Goal: Check status: Check status

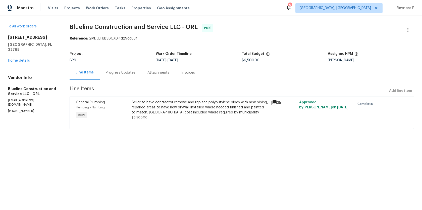
click at [169, 108] on div "Seller to have contractor remove and replace polybutylene pipes with new piping…" at bounding box center [200, 107] width 137 height 15
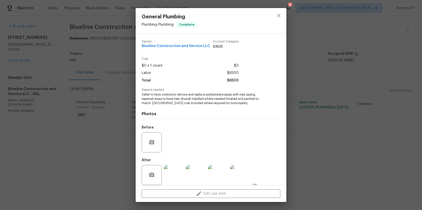
click at [112, 157] on div "General Plumbing Plumbing - Plumbing Complete Vendor Blueline Construction and …" at bounding box center [211, 105] width 422 height 210
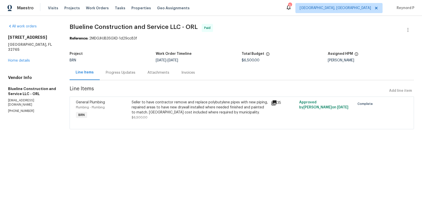
click at [122, 74] on div "Progress Updates" at bounding box center [121, 72] width 30 height 5
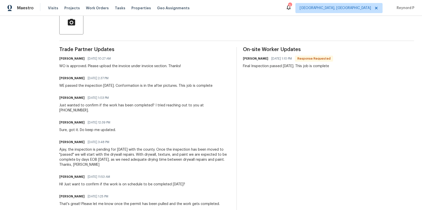
scroll to position [123, 0]
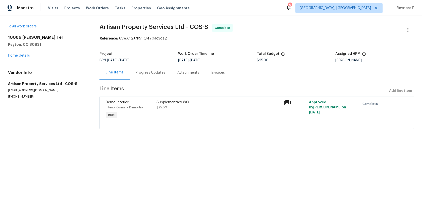
click at [163, 98] on div "Demo Interior Interior Overall - Demolition BRN Supplementary WO $25.00 1 Appro…" at bounding box center [256, 112] width 314 height 33
click at [170, 109] on div "Supplementary WO $25.00" at bounding box center [218, 105] width 124 height 10
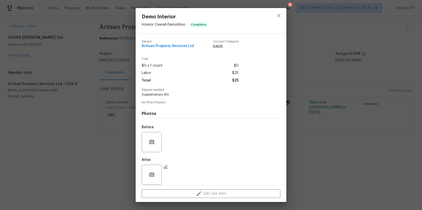
click at [112, 158] on div "Demo Interior Interior Overall - Demolition Complete Vendor Artisan Property Se…" at bounding box center [211, 105] width 422 height 210
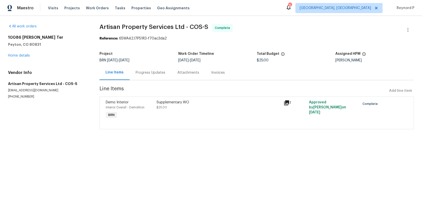
click at [144, 71] on div "Progress Updates" at bounding box center [151, 72] width 30 height 5
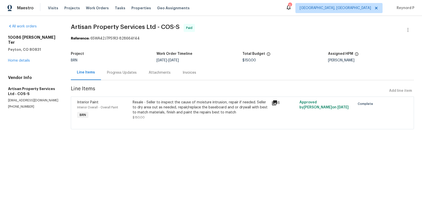
click at [161, 108] on div "Resale - Seller to inspect the cause of moisture intrusion, repair if needed. S…" at bounding box center [201, 107] width 136 height 15
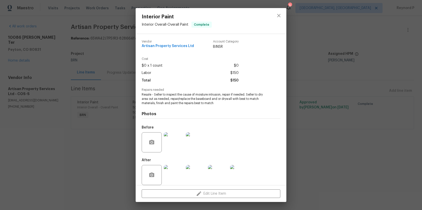
scroll to position [5, 0]
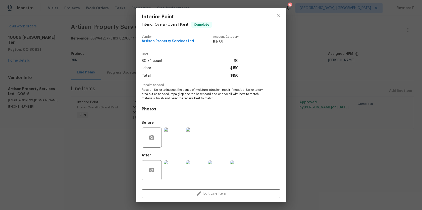
click at [103, 155] on div "Interior Paint Interior Overall - Overall Paint Complete Vendor Artisan Propert…" at bounding box center [211, 105] width 422 height 210
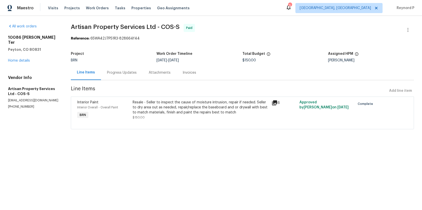
click at [118, 72] on div "Progress Updates" at bounding box center [122, 72] width 30 height 5
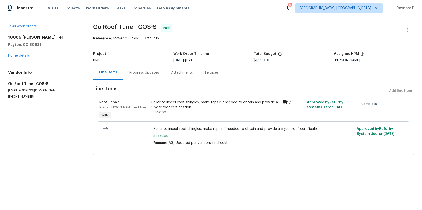
click at [193, 104] on div "Seller to insect roof shingles, make repair if needed to obtain and provide a 5…" at bounding box center [214, 105] width 126 height 10
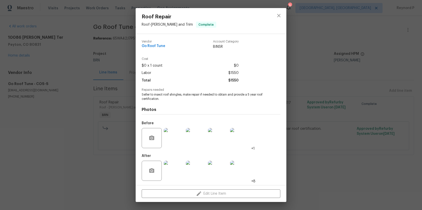
scroll to position [0, 0]
click at [322, 142] on div "Roof Repair Roof - Eaves and Trim Complete Vendor Go Roof Tune Account Category…" at bounding box center [211, 105] width 422 height 210
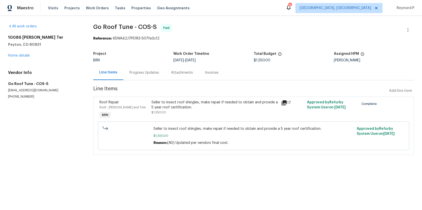
click at [145, 76] on div "Progress Updates" at bounding box center [144, 72] width 42 height 15
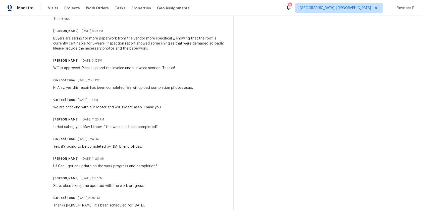
scroll to position [272, 0]
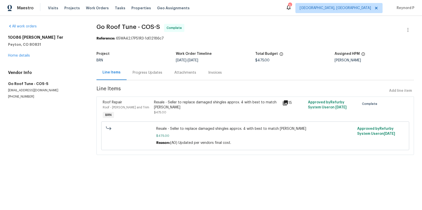
click at [144, 70] on div "Progress Updates" at bounding box center [147, 72] width 42 height 15
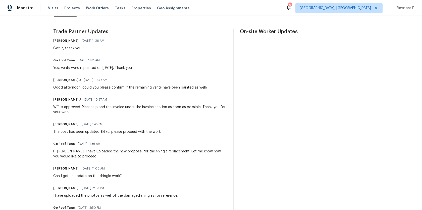
scroll to position [140, 0]
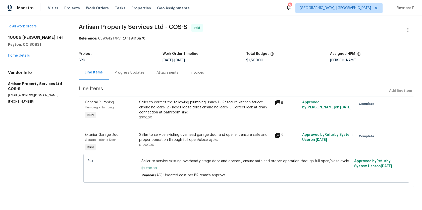
click at [199, 101] on div "Seller to correct the following plumbing issues 1 - Resecure kitchen faucet, en…" at bounding box center [205, 107] width 133 height 15
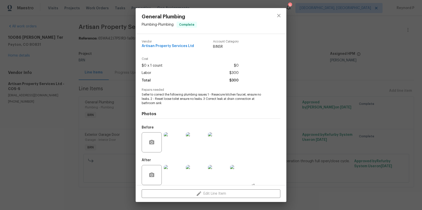
click at [312, 73] on div "General Plumbing Plumbing - Plumbing Complete Vendor Artisan Property Services …" at bounding box center [211, 105] width 422 height 210
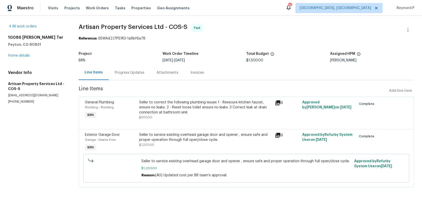
click at [197, 140] on div "Seller to service existing overhead garage door and opener , ensure safe and pr…" at bounding box center [205, 137] width 133 height 10
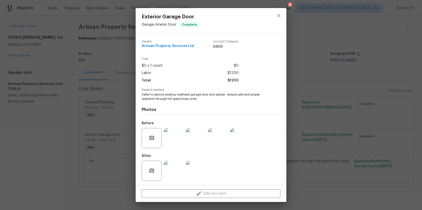
click at [52, 147] on div "Exterior Garage Door Garage - Interior Door Complete Vendor Artisan Property Se…" at bounding box center [211, 105] width 422 height 210
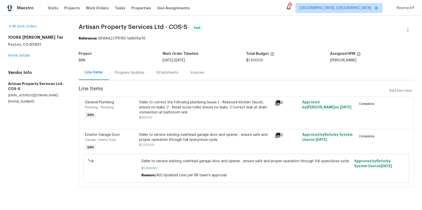
click at [130, 70] on div "Progress Updates" at bounding box center [130, 72] width 42 height 15
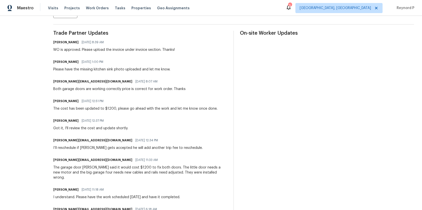
scroll to position [137, 0]
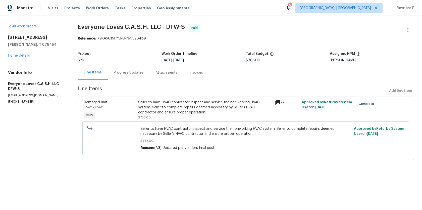
click at [235, 26] on span "Everyone Loves C.A.S.H. LLC - DFW-S Paid" at bounding box center [240, 30] width 324 height 12
click at [194, 106] on div "Seller to have HVAC contractor inspect and service the nonworking HVAC system. …" at bounding box center [204, 107] width 133 height 15
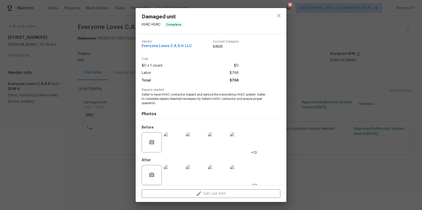
scroll to position [5, 0]
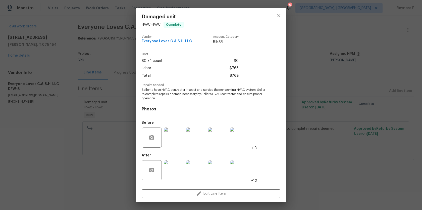
click at [289, 164] on div "Damaged unit HVAC - HVAC Complete Vendor Everyone Loves C.A.S.H. LLC Account Ca…" at bounding box center [211, 105] width 422 height 210
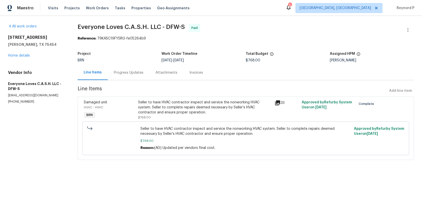
click at [204, 107] on div "Seller to have HVAC contractor inspect and service the nonworking HVAC system. …" at bounding box center [204, 107] width 133 height 15
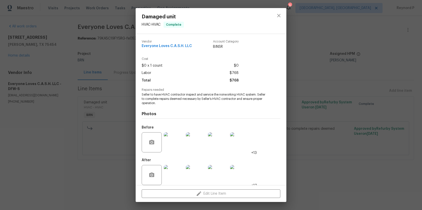
click at [114, 197] on div "Damaged unit HVAC - HVAC Complete Vendor Everyone Loves C.A.S.H. LLC Account Ca…" at bounding box center [211, 105] width 422 height 210
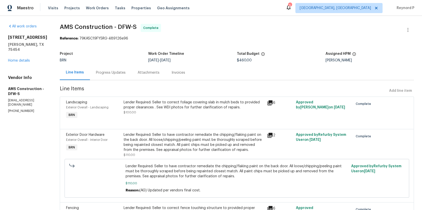
click at [202, 104] on div "Lender Required: Seller to correct foliage covering slab in mulch beds to provi…" at bounding box center [193, 105] width 141 height 10
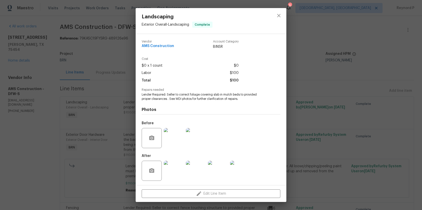
click at [116, 79] on div "Landscaping Exterior Overall - Landscaping Complete Vendor AMS Construction Acc…" at bounding box center [211, 105] width 422 height 210
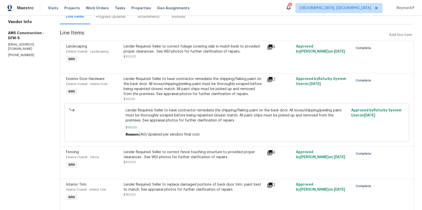
scroll to position [58, 0]
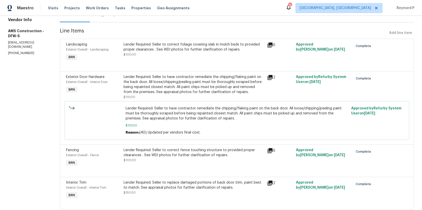
click at [182, 85] on div "Lender Required: Seller to have contractor remediate the chipping/flaking paint…" at bounding box center [193, 84] width 141 height 20
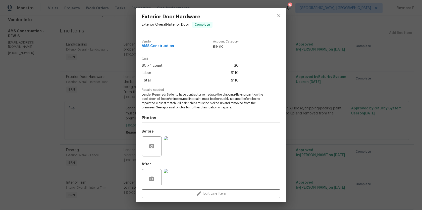
click at [98, 90] on div "Exterior Door Hardware Exterior Overall - Interior Door Complete Vendor AMS Con…" at bounding box center [211, 105] width 422 height 210
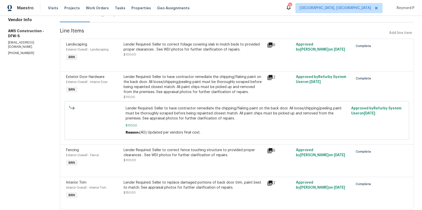
scroll to position [73, 0]
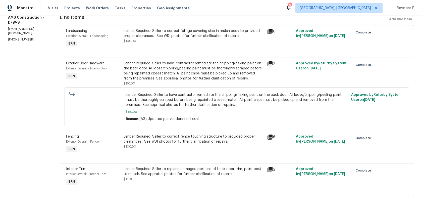
click at [182, 139] on div "Lender Required: Seller to correct fence touching structure to provided proper …" at bounding box center [193, 139] width 141 height 10
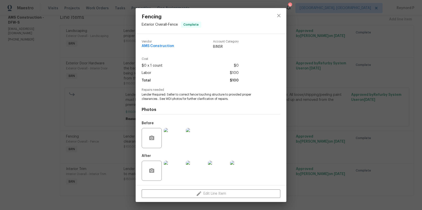
click at [103, 109] on div "Fencing Exterior Overall - Fence Complete Vendor AMS Construction Account Categ…" at bounding box center [211, 105] width 422 height 210
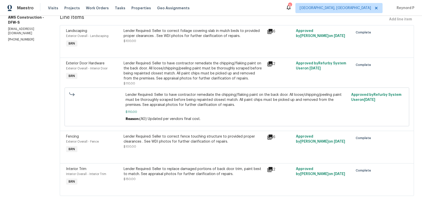
click at [186, 178] on div "Lender Required: Seller to replace damaged portions of back door trim, paint be…" at bounding box center [193, 173] width 141 height 15
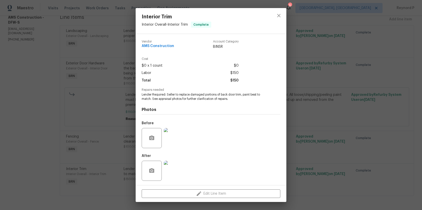
click at [107, 122] on div "Interior Trim Interior Overall - Interior Trim Complete Vendor AMS Construction…" at bounding box center [211, 105] width 422 height 210
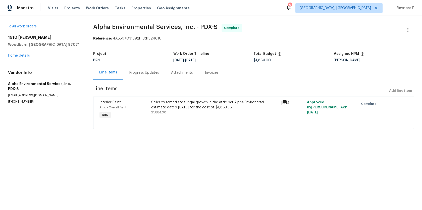
click at [139, 75] on div "Progress Updates" at bounding box center [144, 72] width 30 height 5
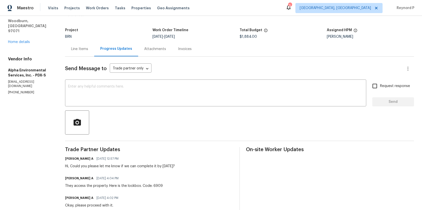
scroll to position [3, 0]
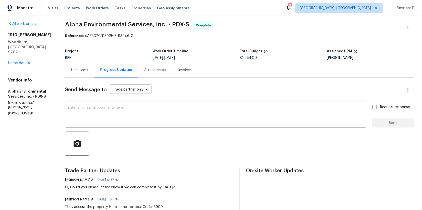
click at [83, 70] on div "Line Items" at bounding box center [79, 70] width 17 height 5
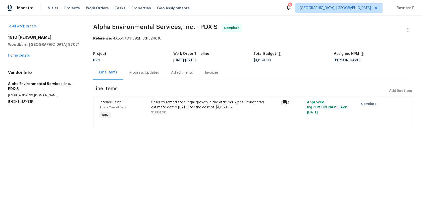
click at [183, 97] on div "Interior Paint Attic - Overall Paint BRN Seller to remediate fungal growth in t…" at bounding box center [253, 112] width 320 height 33
click at [183, 106] on div "Seller to remediate fungal growth in the attic per Alpha Environertal estimate …" at bounding box center [214, 105] width 126 height 10
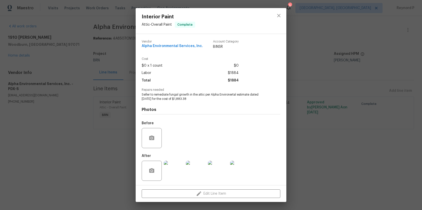
click at [126, 130] on div "Interior Paint Attic - Overall Paint Complete Vendor Alpha Environmental Servic…" at bounding box center [211, 105] width 422 height 210
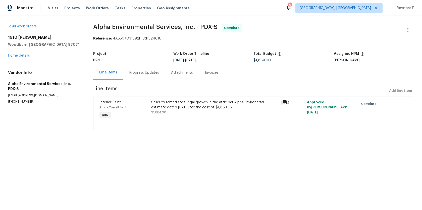
click at [136, 74] on div "Progress Updates" at bounding box center [144, 72] width 30 height 5
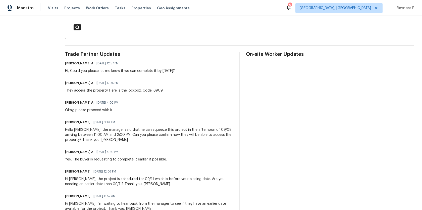
scroll to position [119, 0]
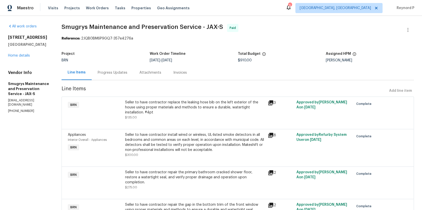
click at [201, 105] on div "Seller to have contractor replace the leaking hose bib on the left exterior of …" at bounding box center [195, 107] width 140 height 15
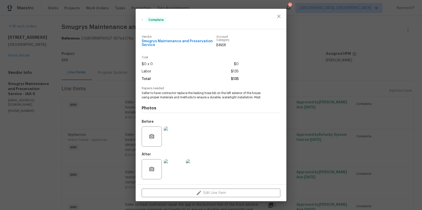
click at [111, 118] on div "- Complete Vendor Smugrys Maintenance and Preservation Service Account Category…" at bounding box center [211, 105] width 422 height 210
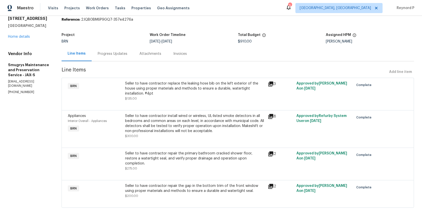
scroll to position [27, 0]
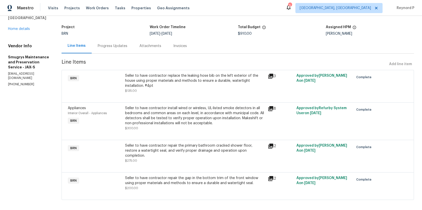
click at [158, 106] on div "Seller to have contractor install wired or wireless, UL-listed smoke detectors …" at bounding box center [195, 115] width 140 height 20
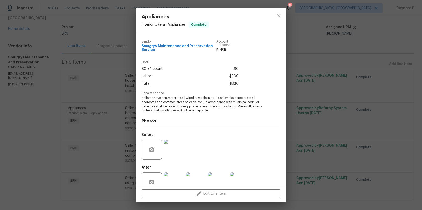
click at [93, 122] on div "Appliances Interior Overall - Appliances Complete Vendor Smugrys Maintenance an…" at bounding box center [211, 105] width 422 height 210
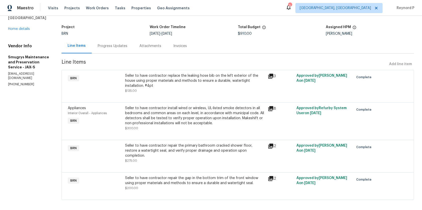
click at [159, 144] on div "Seller to have contractor repair the primary bathroom cracked shower floor, res…" at bounding box center [195, 150] width 140 height 15
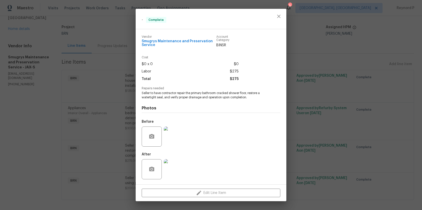
click at [100, 131] on div "- Complete Vendor Smugrys Maintenance and Preservation Service Account Category…" at bounding box center [211, 105] width 422 height 210
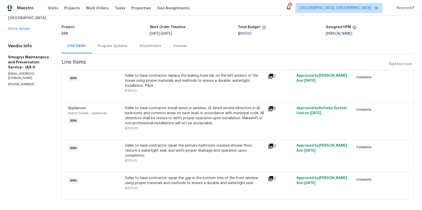
click at [175, 175] on div "Seller to have contractor repair the gap in the bottom trim of the front window…" at bounding box center [195, 180] width 140 height 10
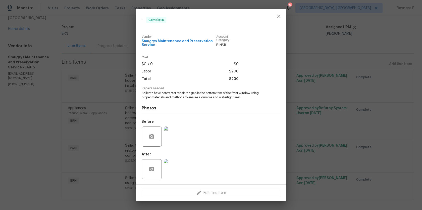
click at [106, 121] on div "- Complete Vendor Smugrys Maintenance and Preservation Service Account Category…" at bounding box center [211, 105] width 422 height 210
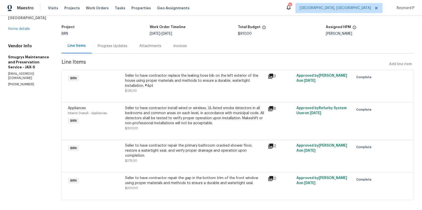
click at [112, 46] on div "Progress Updates" at bounding box center [113, 45] width 30 height 5
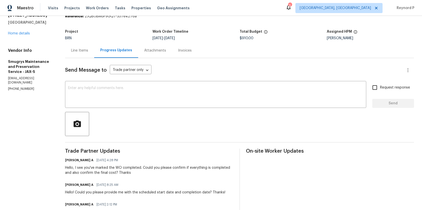
scroll to position [56, 0]
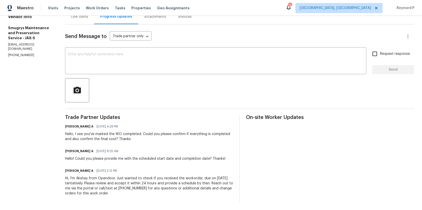
click at [133, 182] on div "Hi, I'm Akshay from Opendoor. Just wanted to check if you received the workorde…" at bounding box center [149, 185] width 168 height 20
click at [132, 158] on div "Hello! Could you please provide me with the scheduled start date and completion…" at bounding box center [145, 158] width 160 height 5
click at [138, 135] on div "Hello, I see you've marked the WO completed. Could you please confirm if everyt…" at bounding box center [149, 136] width 168 height 10
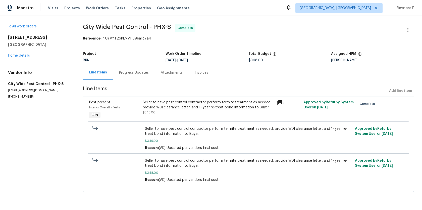
click at [176, 109] on div "Seller to have pest control contractor perform termite treatment as needed, pro…" at bounding box center [208, 105] width 131 height 10
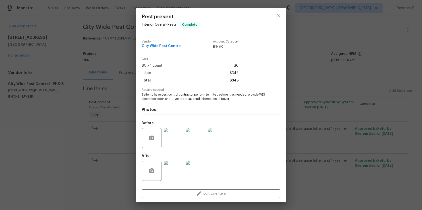
click at [60, 129] on div "Pest present Interior Overall - Pests Complete Vendor City Wide Pest Control Ac…" at bounding box center [211, 105] width 422 height 210
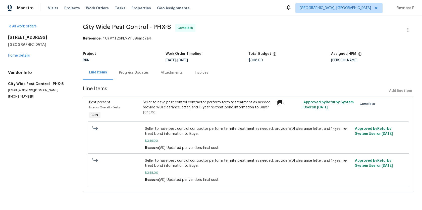
click at [133, 73] on div "Progress Updates" at bounding box center [134, 72] width 30 height 5
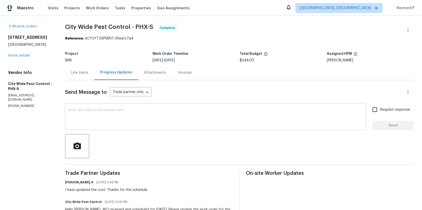
scroll to position [61, 0]
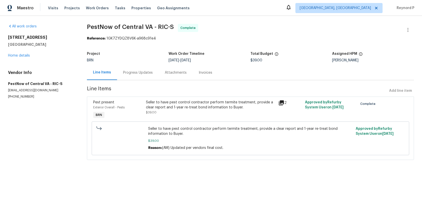
click at [155, 100] on div "Seller to have pest control contractor perform termite treatment, provide a cle…" at bounding box center [210, 105] width 129 height 10
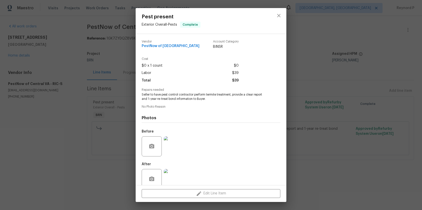
click at [124, 98] on div "Pest present Exterior Overall - Pests Complete Vendor PestNow of [GEOGRAPHIC_DA…" at bounding box center [211, 105] width 422 height 210
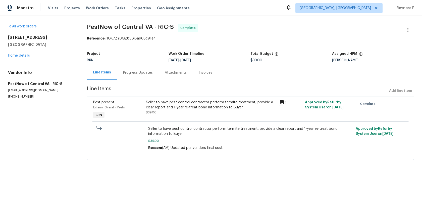
click at [135, 74] on div "Progress Updates" at bounding box center [138, 72] width 30 height 5
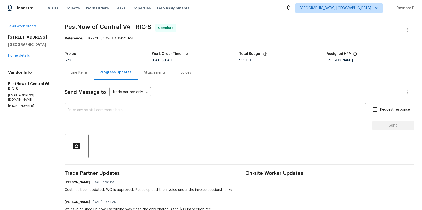
click at [84, 72] on div "Line Items" at bounding box center [79, 72] width 17 height 5
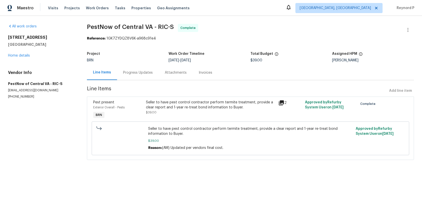
click at [178, 102] on div "Seller to have pest control contractor perform termite treatment, provide a cle…" at bounding box center [210, 105] width 129 height 10
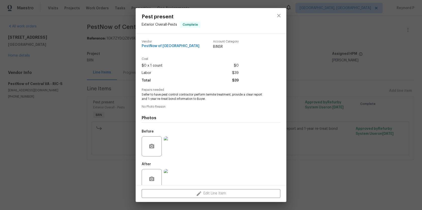
click at [118, 180] on div "Pest present Exterior Overall - Pests Complete Vendor PestNow of [GEOGRAPHIC_DA…" at bounding box center [211, 105] width 422 height 210
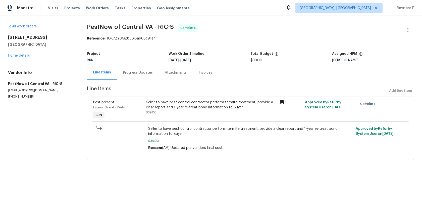
click at [140, 71] on div "Progress Updates" at bounding box center [138, 72] width 30 height 5
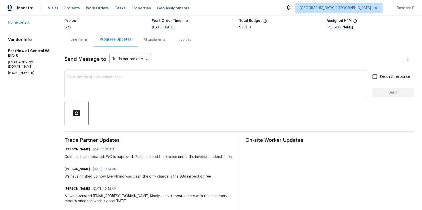
scroll to position [134, 0]
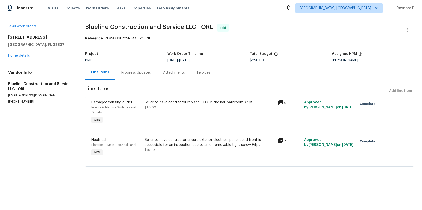
click at [190, 109] on div "Seller to have contractor replace GFCI in the hall bathroom #4pt $175.00" at bounding box center [210, 105] width 130 height 10
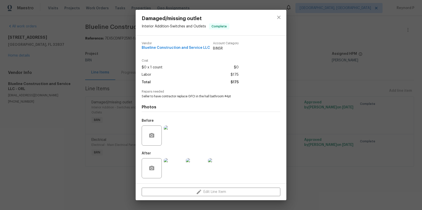
click at [112, 171] on div "Damaged/missing outlet Interior Addition - Switches and Outlets Complete Vendor…" at bounding box center [211, 105] width 422 height 210
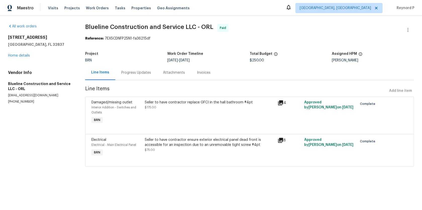
click at [178, 148] on div "Seller to have contractor ensure exterior electrical panel dead front is access…" at bounding box center [210, 144] width 130 height 15
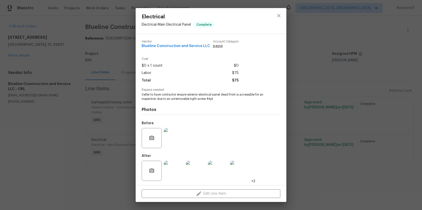
click at [127, 174] on div "Electrical Electrical - Main Electrical Panel Complete Vendor Blueline Construc…" at bounding box center [211, 105] width 422 height 210
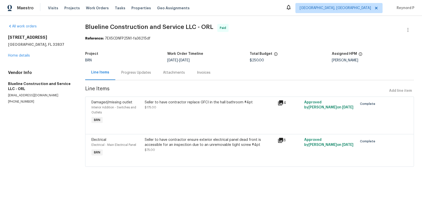
click at [136, 71] on div "Progress Updates" at bounding box center [136, 72] width 30 height 5
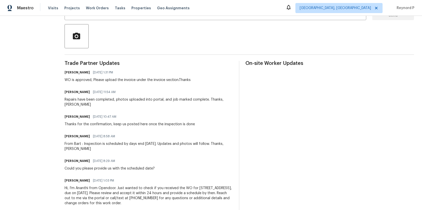
scroll to position [110, 0]
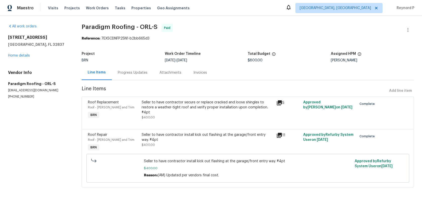
click at [173, 105] on div "Seller to have contractor secure or replace cracked and loose shingles to resto…" at bounding box center [207, 107] width 131 height 15
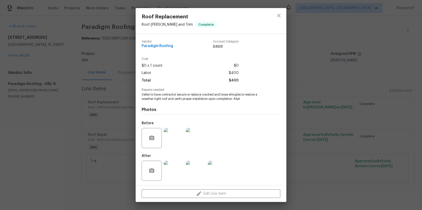
click at [64, 137] on div "Roof Replacement Roof - [PERSON_NAME] and Trim Complete Vendor Paradigm Roofing…" at bounding box center [211, 105] width 422 height 210
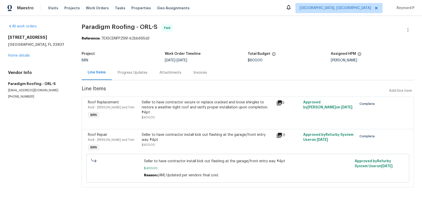
click at [158, 135] on div "Seller to have contractor install kick out flashing at the garage/front entry w…" at bounding box center [207, 137] width 131 height 10
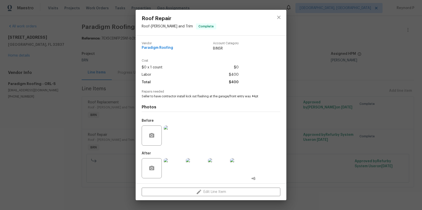
click at [59, 127] on div "Roof Repair Roof - Eaves and Trim Complete Vendor Paradigm Roofing Account Cate…" at bounding box center [211, 105] width 422 height 210
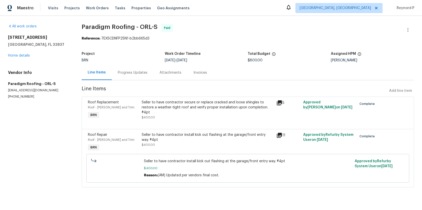
click at [134, 73] on div "Progress Updates" at bounding box center [133, 72] width 30 height 5
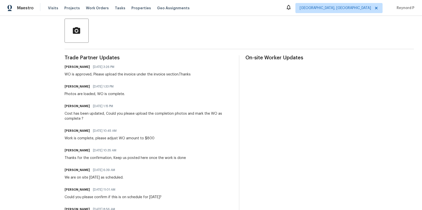
scroll to position [115, 0]
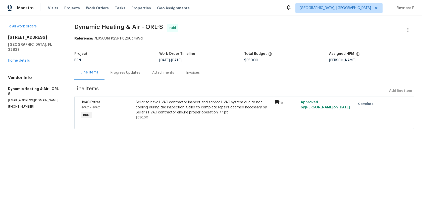
click at [191, 109] on div "Seller to have HVAC contractor inspect and service HVAC system due to not cooli…" at bounding box center [203, 107] width 134 height 15
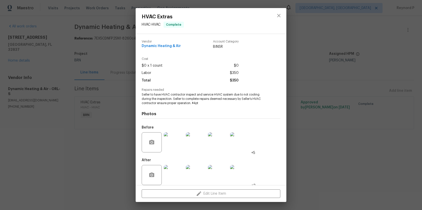
click at [124, 165] on div "HVAC Extras HVAC - HVAC Complete Vendor Dynamic Heating & Air Account Category …" at bounding box center [211, 105] width 422 height 210
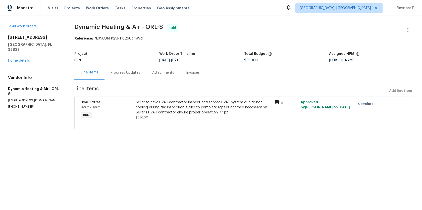
click at [118, 75] on div "Progress Updates" at bounding box center [125, 72] width 30 height 5
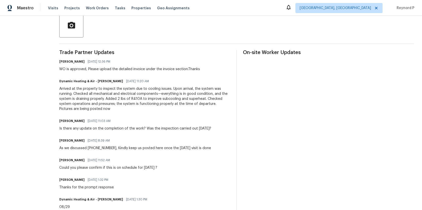
scroll to position [120, 0]
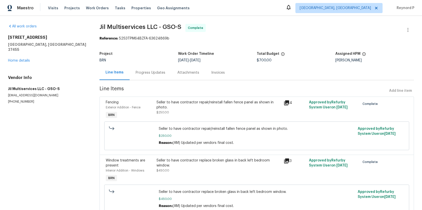
click at [193, 110] on div "Seller to have contractor repair/reinstall fallen fence panel as shown in photo…" at bounding box center [218, 107] width 124 height 15
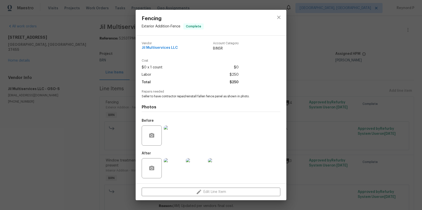
click at [94, 146] on div "Fencing Exterior Addition - Fence Complete Vendor Jil Multiservices LLC Account…" at bounding box center [211, 105] width 422 height 210
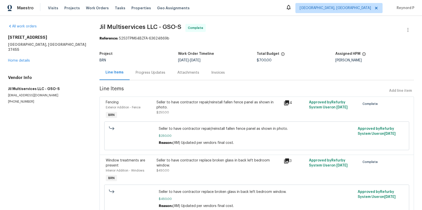
scroll to position [23, 0]
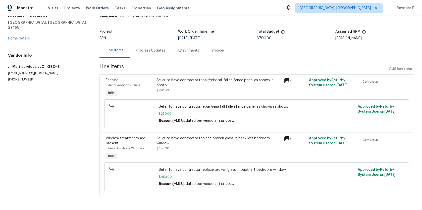
click at [237, 136] on div "Seller to have contractor replace broken glass in back left bedroom window." at bounding box center [218, 141] width 124 height 10
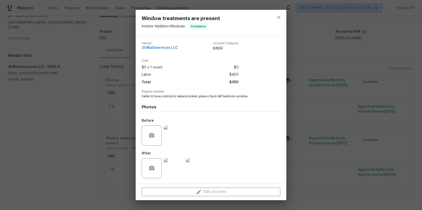
click at [59, 117] on div "Window treatments are present Interior Addition - Windows Complete Vendor Jil M…" at bounding box center [211, 105] width 422 height 210
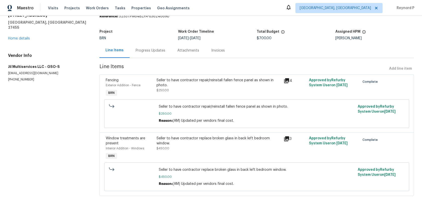
click at [147, 49] on div "Progress Updates" at bounding box center [151, 50] width 30 height 5
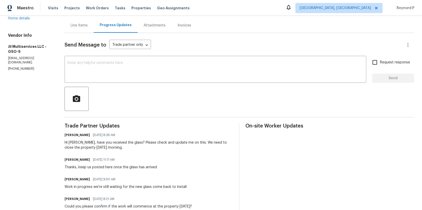
scroll to position [30, 0]
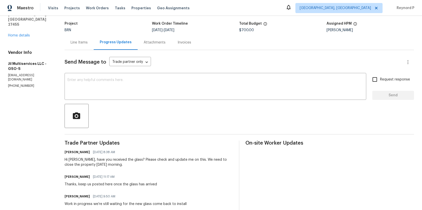
click at [83, 43] on div "Line Items" at bounding box center [79, 42] width 17 height 5
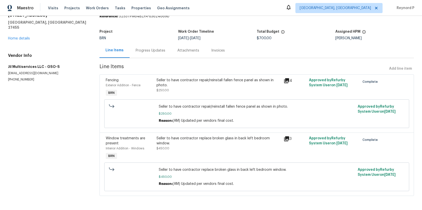
scroll to position [23, 0]
click at [153, 50] on div "Progress Updates" at bounding box center [151, 50] width 30 height 5
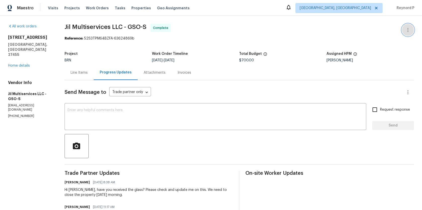
click at [409, 26] on button "button" at bounding box center [408, 30] width 12 height 12
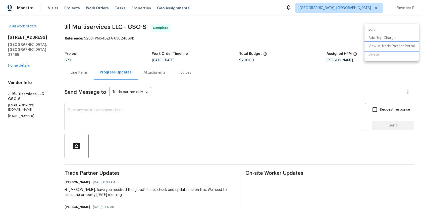
click at [396, 47] on li "View In Trade Partner Portal" at bounding box center [391, 46] width 54 height 8
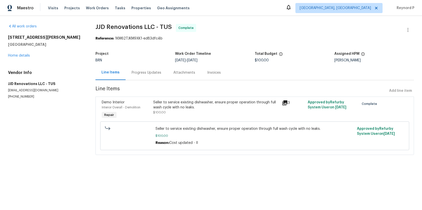
click at [174, 103] on div "Seller to service existing dishwasher, ensure proper operation through full was…" at bounding box center [216, 105] width 126 height 10
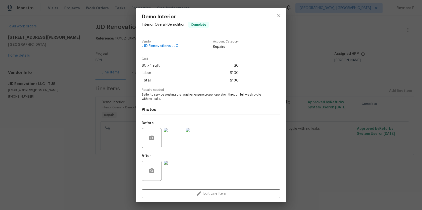
click at [117, 174] on div "Demo Interior Interior Overall - Demolition Complete Vendor JJD Renovations LLC…" at bounding box center [211, 105] width 422 height 210
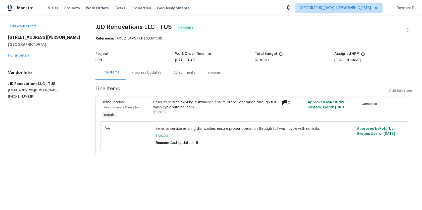
click at [147, 67] on div "Progress Updates" at bounding box center [146, 72] width 42 height 15
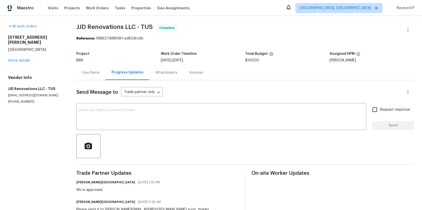
click at [98, 74] on div "Line Items" at bounding box center [90, 72] width 17 height 5
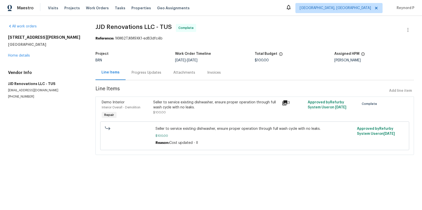
click at [195, 116] on div "Seller to service existing dishwasher, ensure proper operation through full was…" at bounding box center [216, 109] width 129 height 23
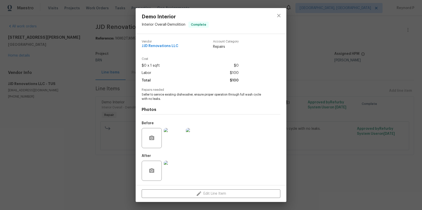
click at [174, 168] on img at bounding box center [174, 170] width 20 height 20
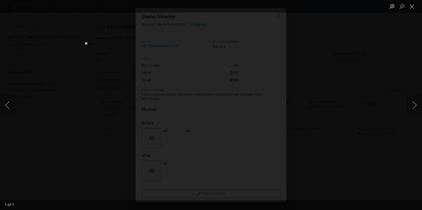
click at [94, 172] on div "Lightbox" at bounding box center [211, 105] width 422 height 210
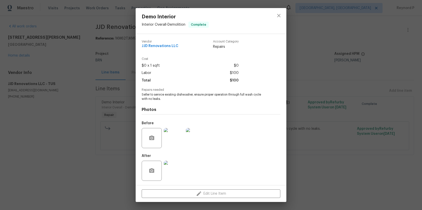
click at [305, 20] on div "Demo Interior Interior Overall - Demolition Complete Vendor JJD Renovations LLC…" at bounding box center [211, 105] width 422 height 210
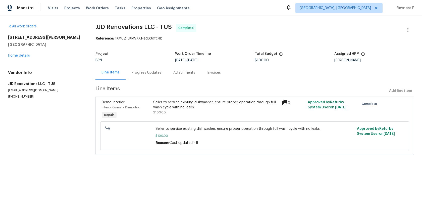
click at [162, 102] on div "Seller to service existing dishwasher, ensure proper operation through full was…" at bounding box center [216, 105] width 126 height 10
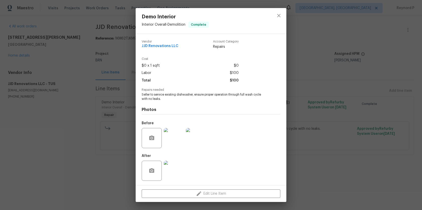
click at [172, 136] on img at bounding box center [174, 138] width 20 height 20
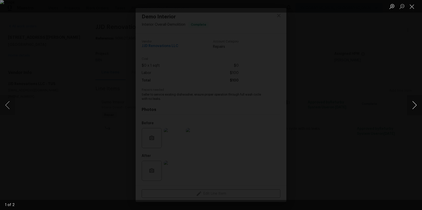
click at [415, 100] on button "Next image" at bounding box center [414, 105] width 15 height 20
click at [348, 179] on div "Lightbox" at bounding box center [211, 105] width 422 height 210
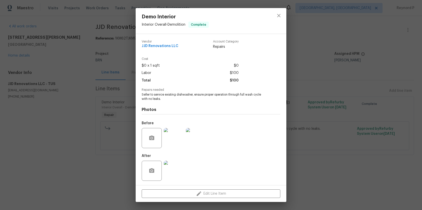
click at [192, 162] on div "After" at bounding box center [211, 167] width 139 height 33
click at [171, 167] on img at bounding box center [174, 170] width 20 height 20
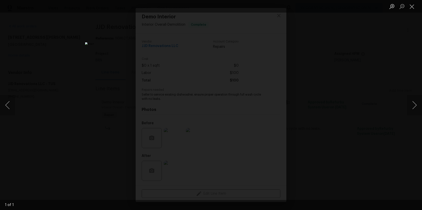
click at [104, 165] on div "Lightbox" at bounding box center [211, 105] width 422 height 210
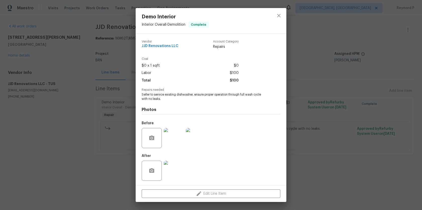
click at [309, 34] on div "Demo Interior Interior Overall - Demolition Complete Vendor JJD Renovations LLC…" at bounding box center [211, 105] width 422 height 210
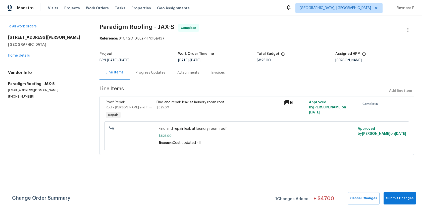
click at [149, 72] on div "Progress Updates" at bounding box center [151, 72] width 30 height 5
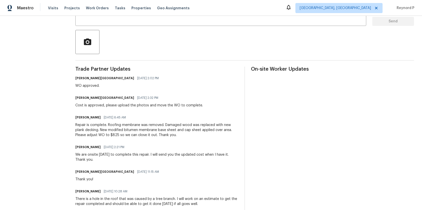
scroll to position [104, 0]
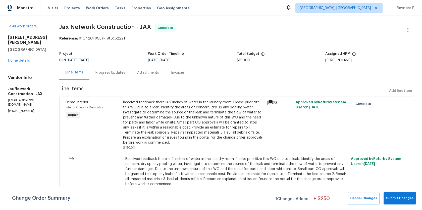
click at [123, 73] on div "Progress Updates" at bounding box center [110, 72] width 30 height 5
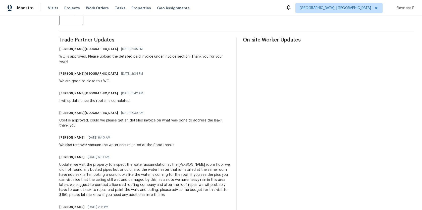
scroll to position [133, 0]
click at [177, 106] on div "Trade Partner Updates Isabel Sangeetha Ireland 08/29/2025 2:05 PM WO is approve…" at bounding box center [144, 134] width 171 height 195
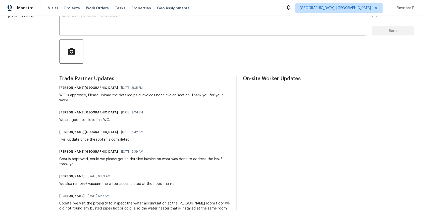
scroll to position [164, 0]
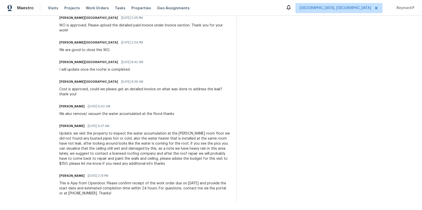
click at [185, 85] on div "Isabel Sangeetha Ireland 08/26/2025 8:39 AM Cost is approved, could we please g…" at bounding box center [144, 87] width 171 height 19
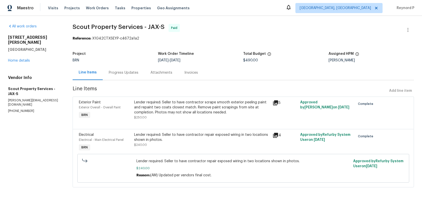
click at [127, 78] on div "Progress Updates" at bounding box center [124, 72] width 42 height 15
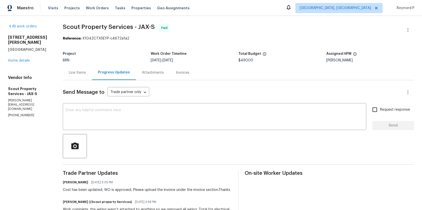
click at [76, 74] on div "Line Items" at bounding box center [77, 72] width 17 height 5
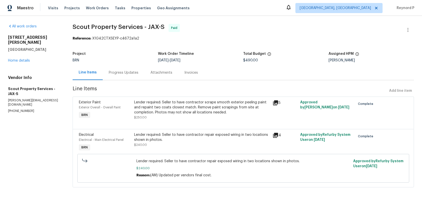
click at [131, 71] on div "Progress Updates" at bounding box center [124, 72] width 30 height 5
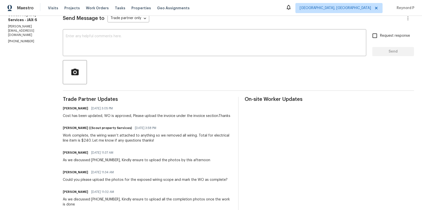
scroll to position [203, 0]
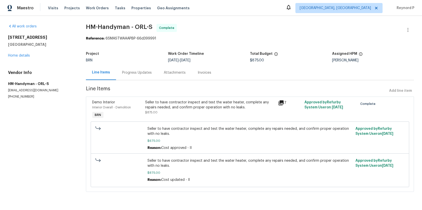
click at [137, 72] on div "Progress Updates" at bounding box center [137, 72] width 30 height 5
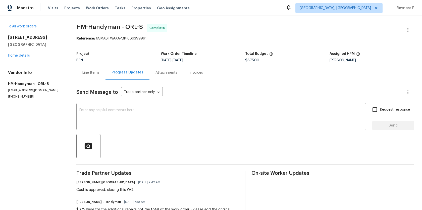
click at [258, 33] on span "HM-Handyman - ORL-S Complete" at bounding box center [238, 30] width 325 height 12
click at [92, 70] on div "Line Items" at bounding box center [90, 72] width 29 height 15
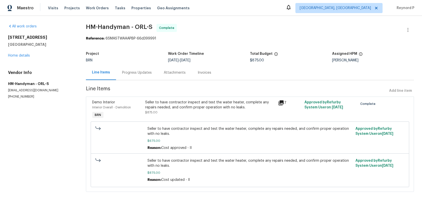
click at [242, 34] on span "HM-Handyman - ORL-S Complete" at bounding box center [244, 30] width 316 height 12
click at [134, 73] on div "Progress Updates" at bounding box center [137, 72] width 30 height 5
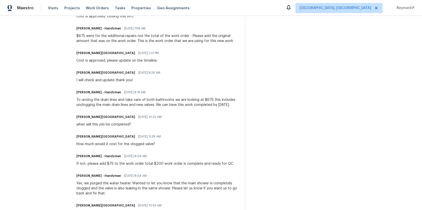
scroll to position [173, 0]
